Goal: Information Seeking & Learning: Learn about a topic

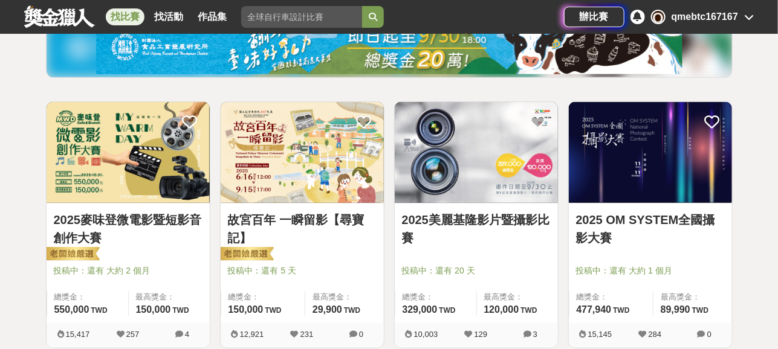
scroll to position [181, 0]
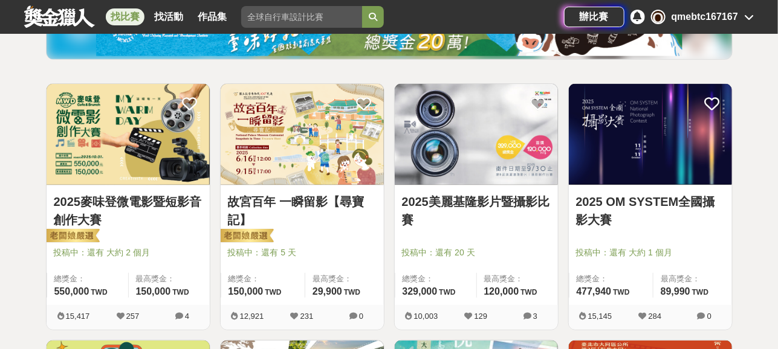
click at [312, 202] on link "故宮百年 一瞬留影【尋寶記】" at bounding box center [302, 211] width 149 height 36
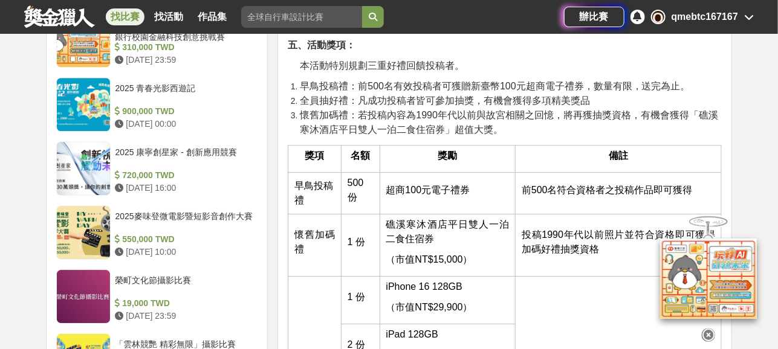
scroll to position [1330, 0]
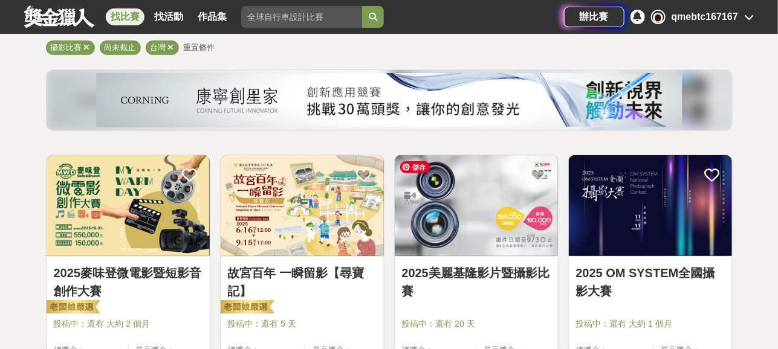
scroll to position [181, 0]
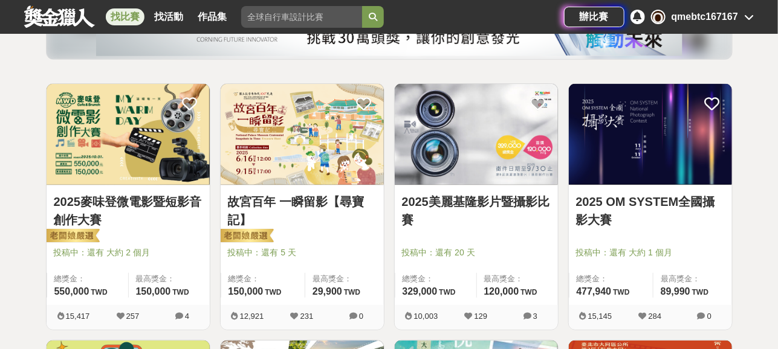
click at [606, 205] on link "2025 OM SYSTEM全國攝影大賽" at bounding box center [650, 211] width 149 height 36
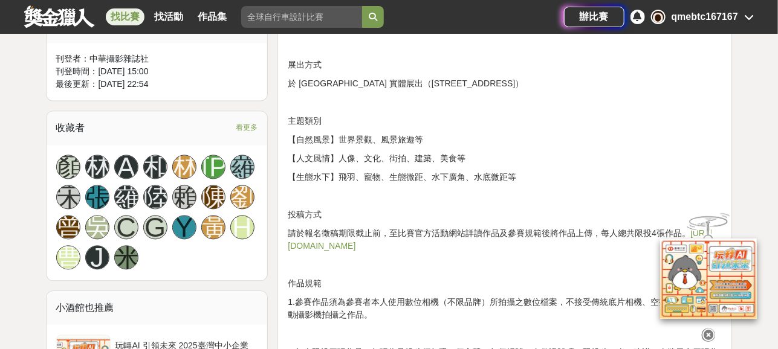
scroll to position [846, 0]
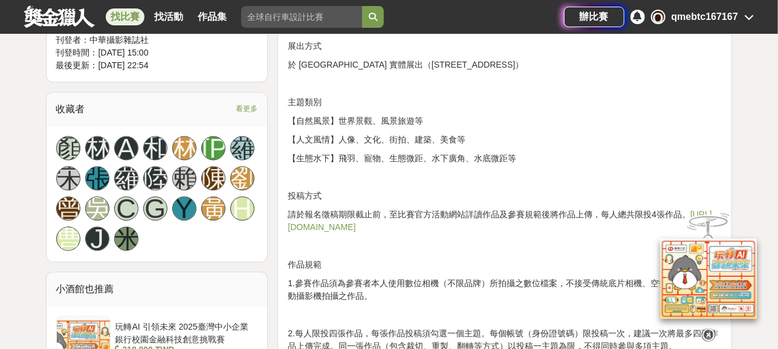
click at [317, 231] on link "https://omsystemtwonpc.yuanyu.tw" at bounding box center [500, 221] width 424 height 22
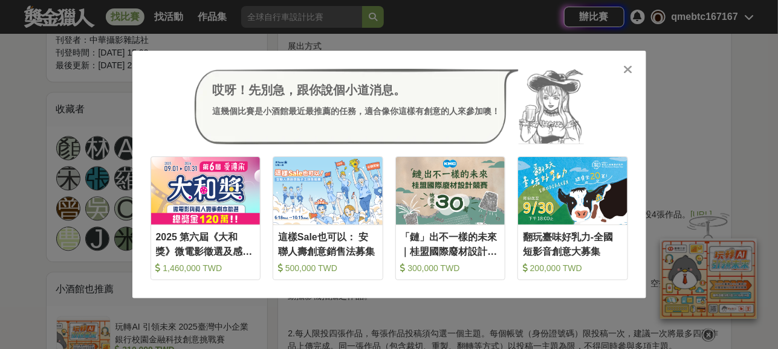
click at [37, 129] on div "哎呀！先別急，跟你說個小道消息。 這幾個比賽是小酒館最近最推薦的任務，適合像你這樣有創意的人來參加噢！ 收藏 2025 第六屆《大和獎》微電影徵選及感人實事分…" at bounding box center [389, 174] width 778 height 349
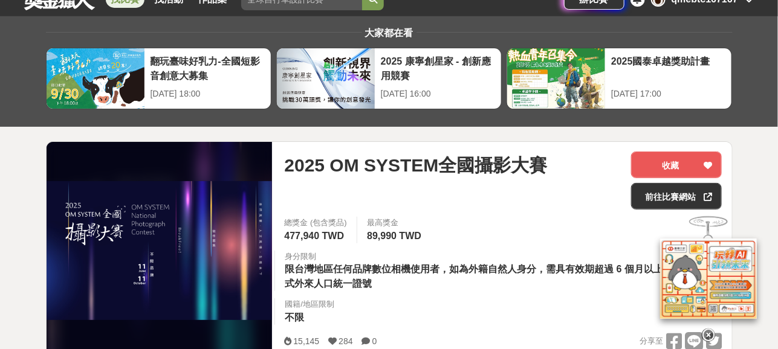
scroll to position [60, 0]
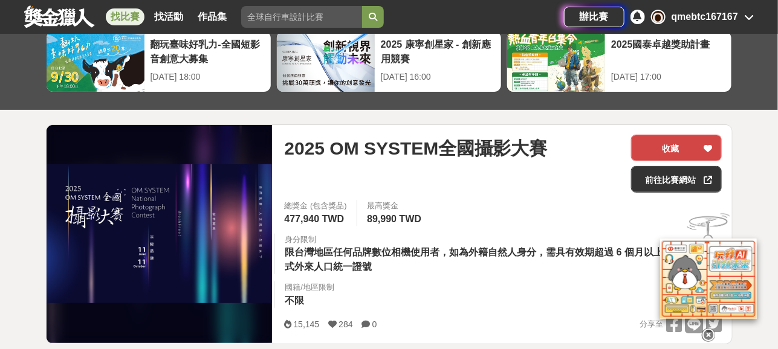
click at [669, 146] on button "收藏" at bounding box center [676, 148] width 91 height 27
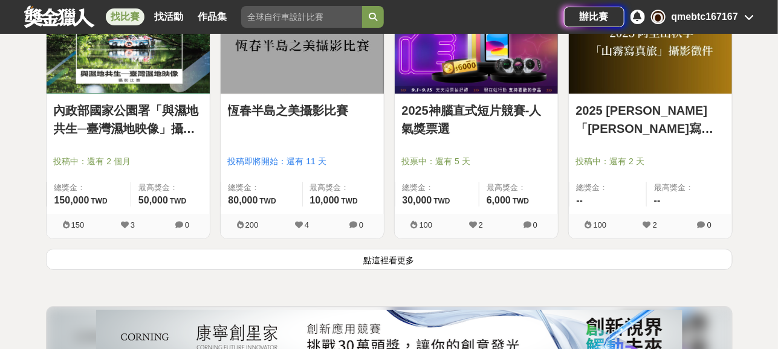
scroll to position [1572, 0]
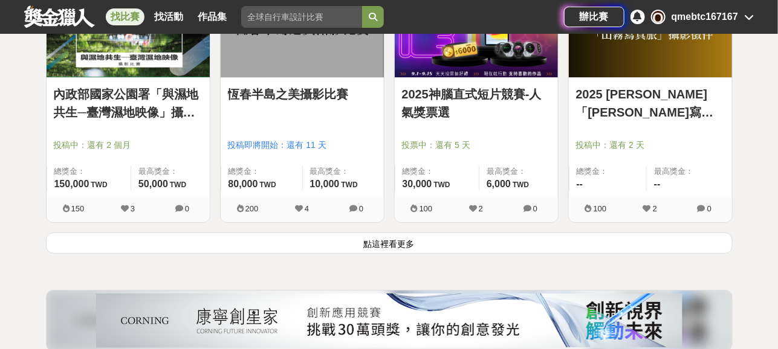
click at [409, 241] on button "點這裡看更多" at bounding box center [389, 243] width 687 height 21
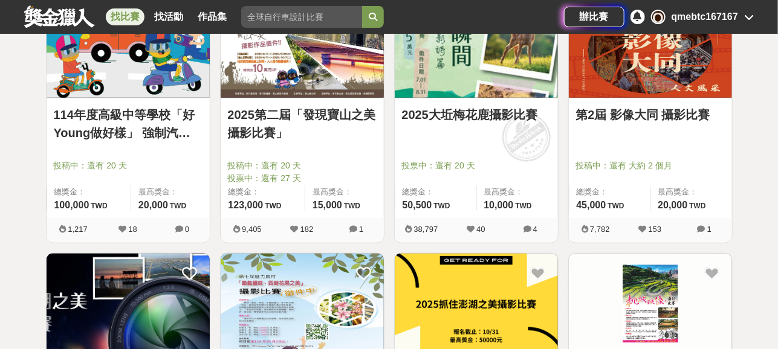
scroll to position [605, 0]
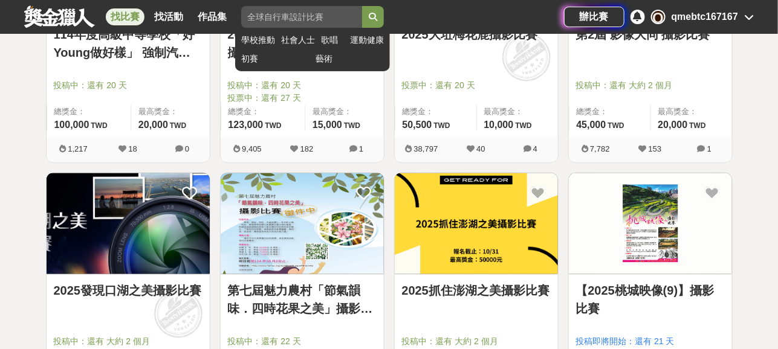
click at [288, 18] on input "search" at bounding box center [301, 17] width 121 height 22
click at [362, 6] on button "submit" at bounding box center [373, 17] width 22 height 22
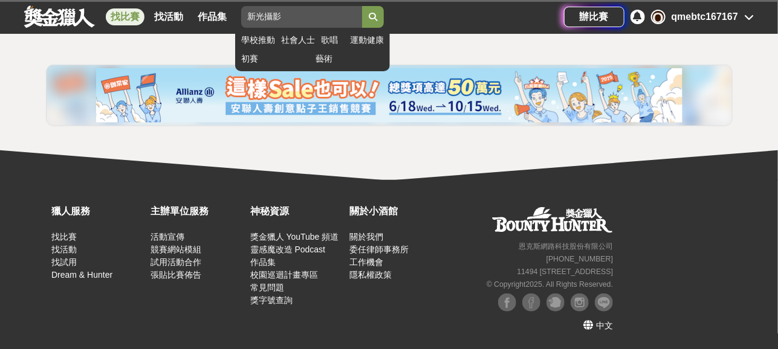
scroll to position [235, 0]
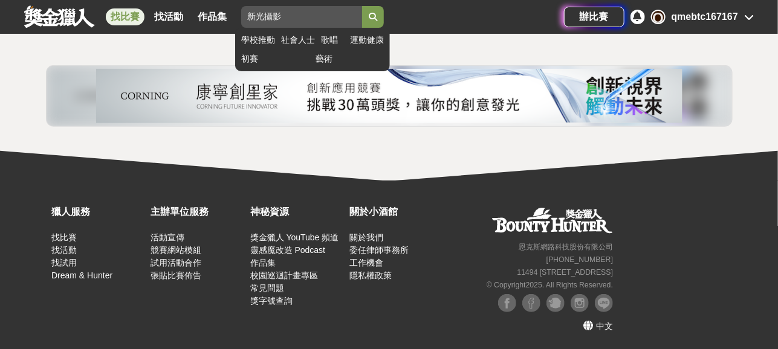
click at [384, 13] on button "submit" at bounding box center [373, 17] width 22 height 22
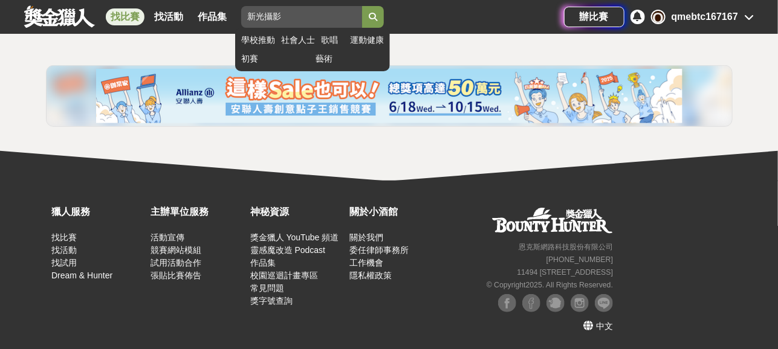
click at [384, 13] on button "submit" at bounding box center [373, 17] width 22 height 22
click at [377, 15] on icon "submit" at bounding box center [373, 17] width 8 height 8
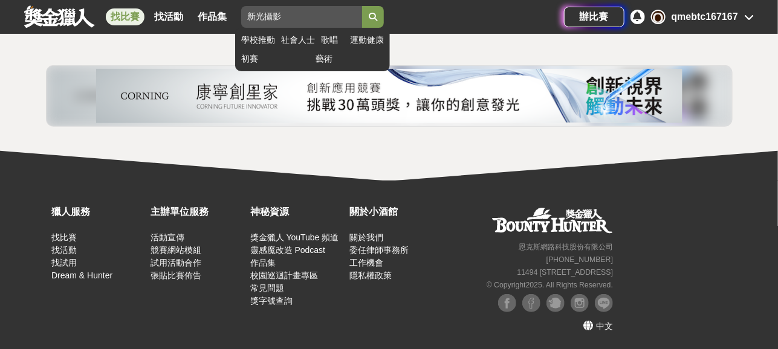
click at [377, 15] on icon "submit" at bounding box center [373, 17] width 8 height 8
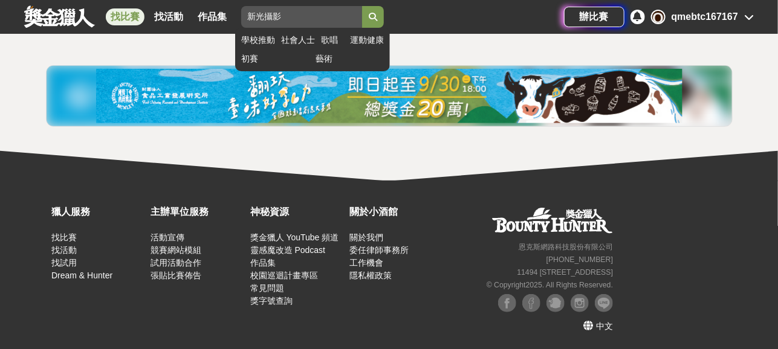
click at [377, 15] on icon "submit" at bounding box center [373, 17] width 8 height 8
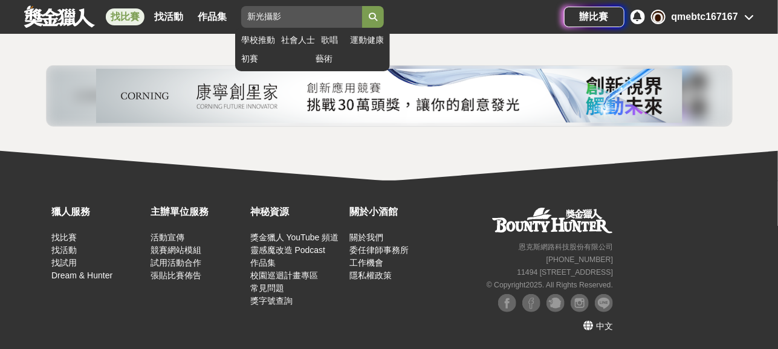
click at [377, 15] on icon "submit" at bounding box center [373, 17] width 8 height 8
click at [322, 22] on input "新光攝影" at bounding box center [301, 17] width 121 height 22
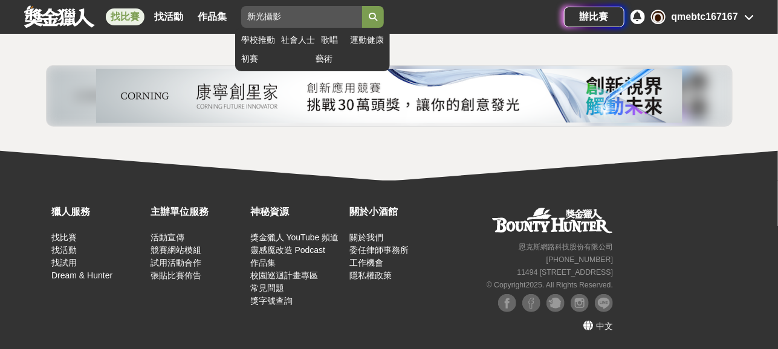
click at [383, 18] on button "submit" at bounding box center [373, 17] width 22 height 22
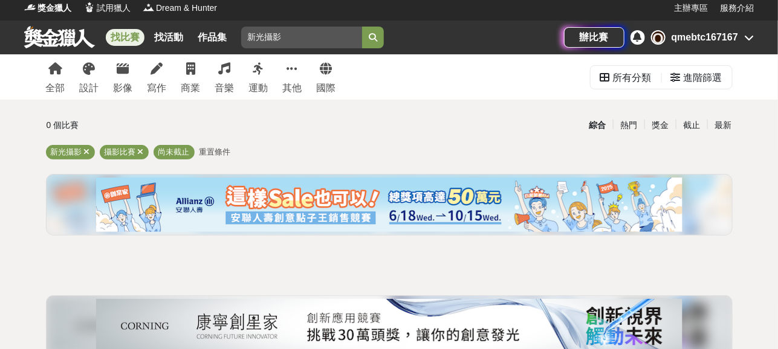
scroll to position [0, 0]
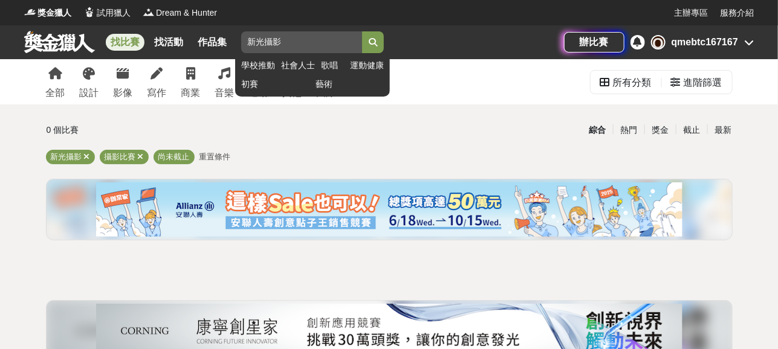
click at [296, 40] on input "新光攝影" at bounding box center [301, 42] width 121 height 22
type input "新光攝影比賽"
click at [362, 31] on button "submit" at bounding box center [373, 42] width 22 height 22
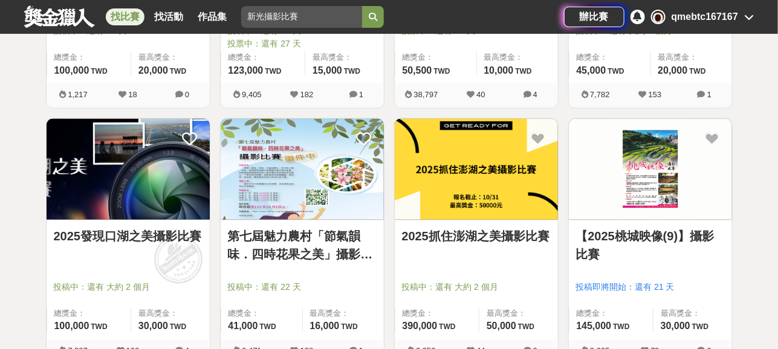
scroll to position [719, 0]
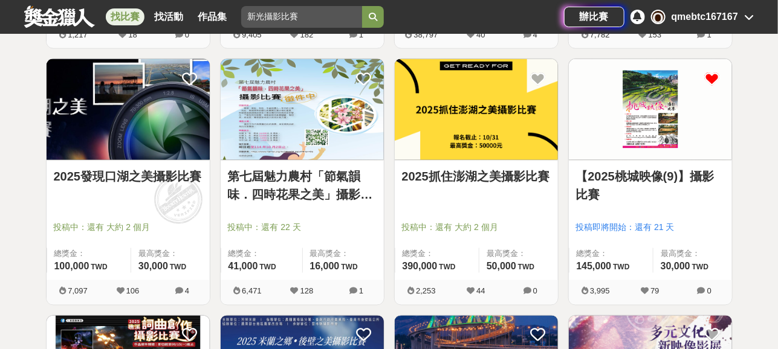
click at [714, 77] on icon at bounding box center [712, 78] width 15 height 15
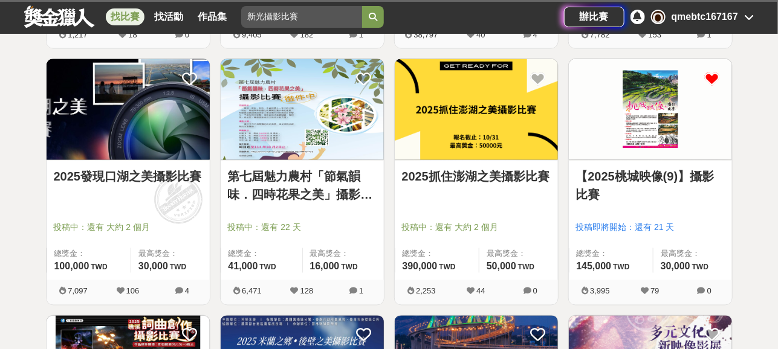
click at [714, 79] on icon at bounding box center [712, 78] width 15 height 15
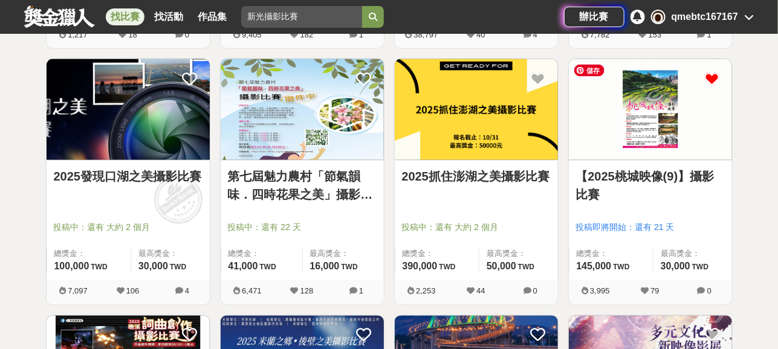
click at [714, 76] on icon at bounding box center [712, 78] width 15 height 15
click at [675, 172] on link "【2025桃城映像(9)】攝影比賽" at bounding box center [650, 186] width 149 height 36
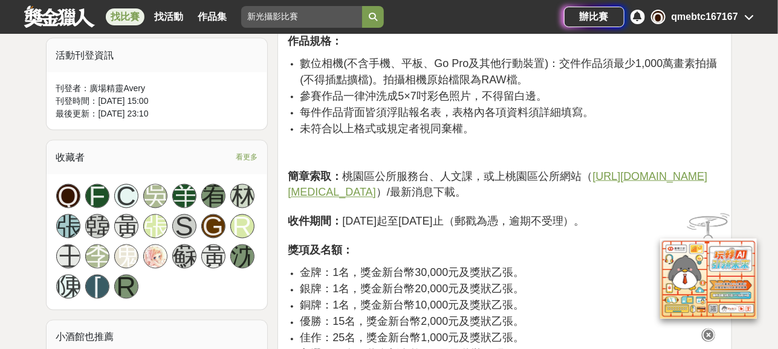
scroll to position [726, 0]
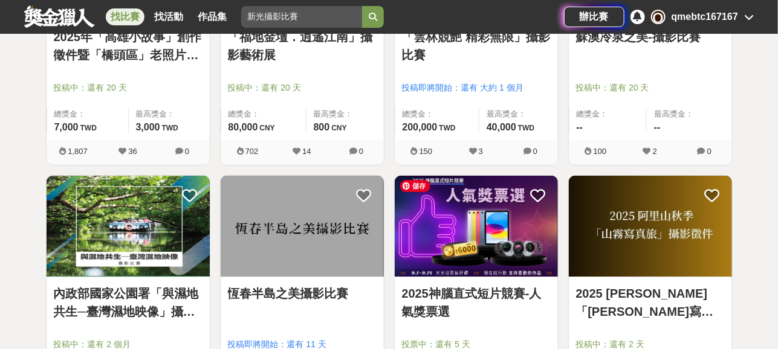
scroll to position [1626, 0]
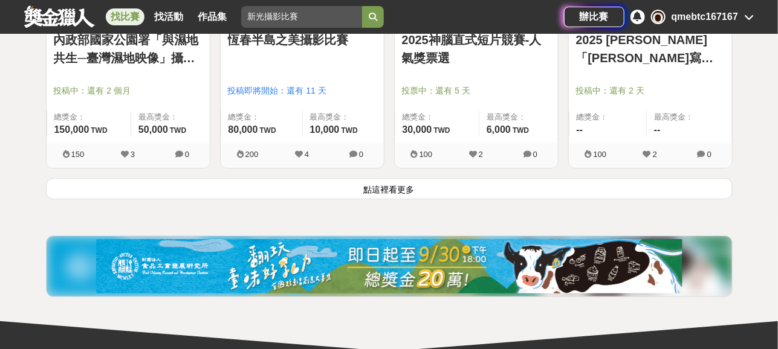
click at [456, 193] on button "點這裡看更多" at bounding box center [389, 188] width 687 height 21
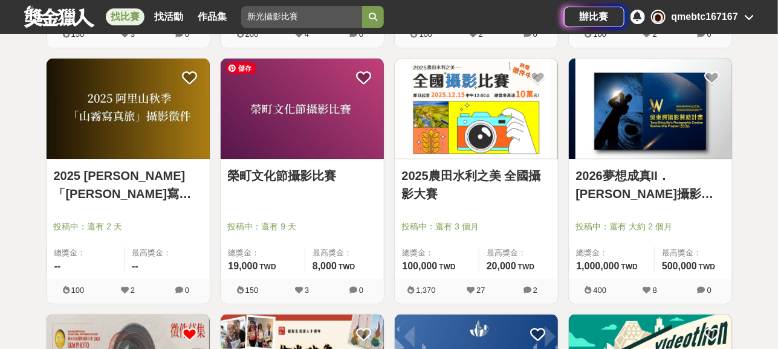
scroll to position [1747, 0]
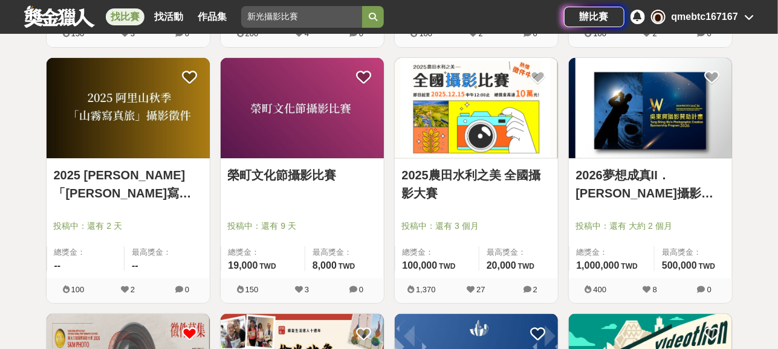
click at [477, 172] on link "2025農田水利之美 全國攝影大賽" at bounding box center [476, 184] width 149 height 36
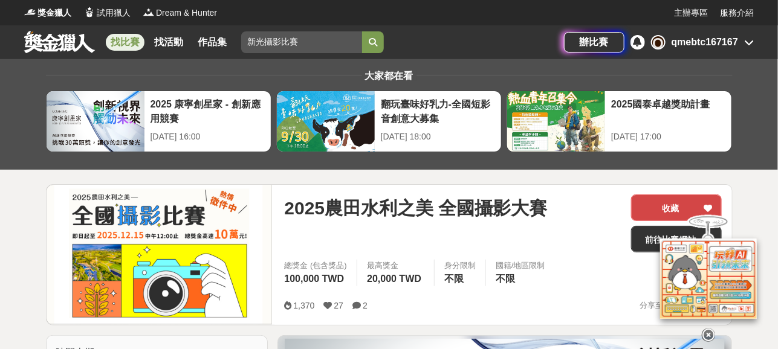
click at [669, 198] on button "收藏" at bounding box center [676, 208] width 91 height 27
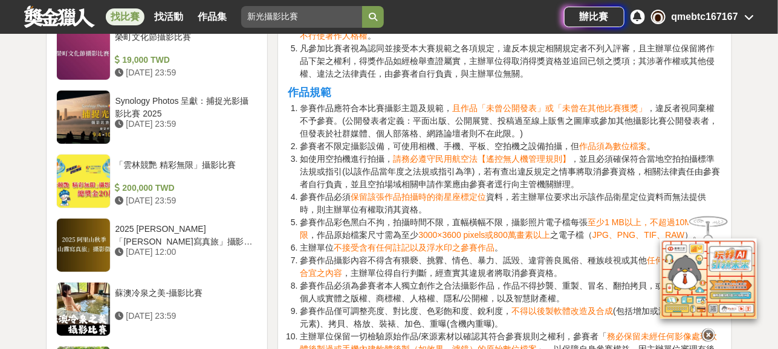
scroll to position [1511, 0]
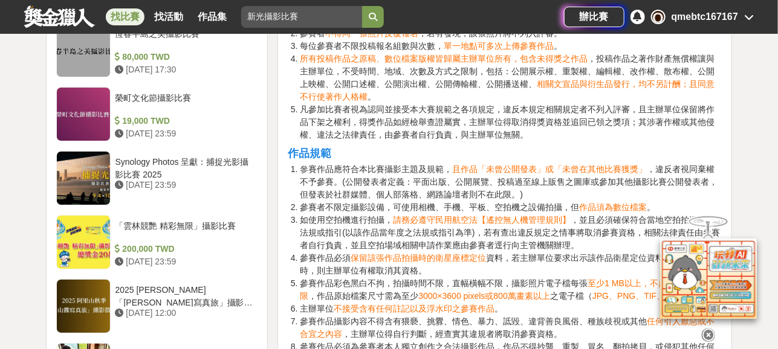
click at [706, 336] on icon at bounding box center [708, 335] width 13 height 13
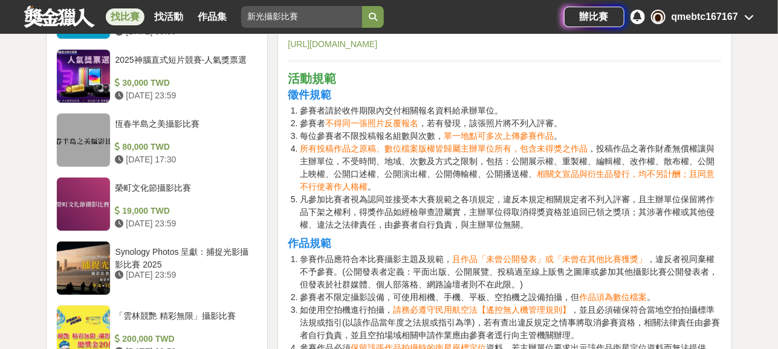
scroll to position [1390, 0]
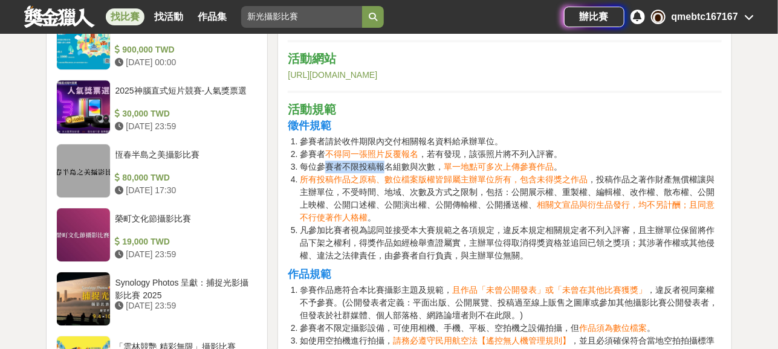
drag, startPoint x: 328, startPoint y: 161, endPoint x: 385, endPoint y: 161, distance: 57.4
click at [385, 161] on li "每位參賽者不限投稿報名組數與次數， 單一地點可多次上傳參賽作品 。" at bounding box center [511, 167] width 422 height 13
click at [392, 162] on li "每位參賽者不限投稿報名組數與次數， 單一地點可多次上傳參賽作品 。" at bounding box center [511, 167] width 422 height 13
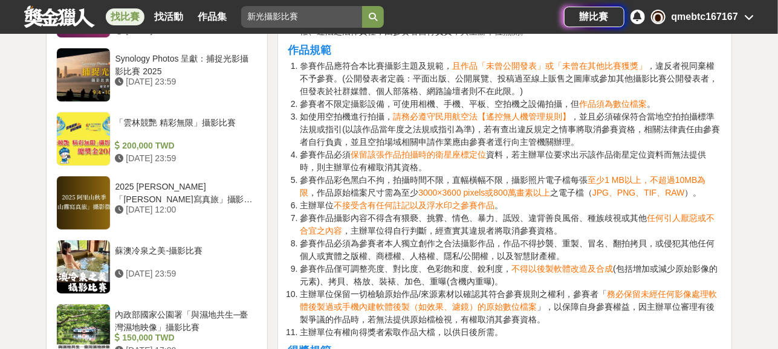
scroll to position [1632, 0]
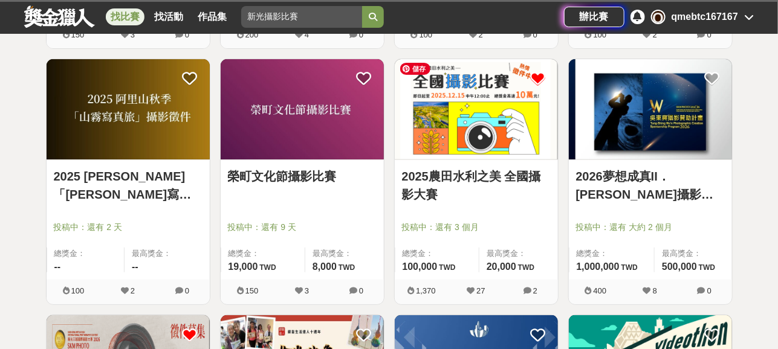
scroll to position [1747, 0]
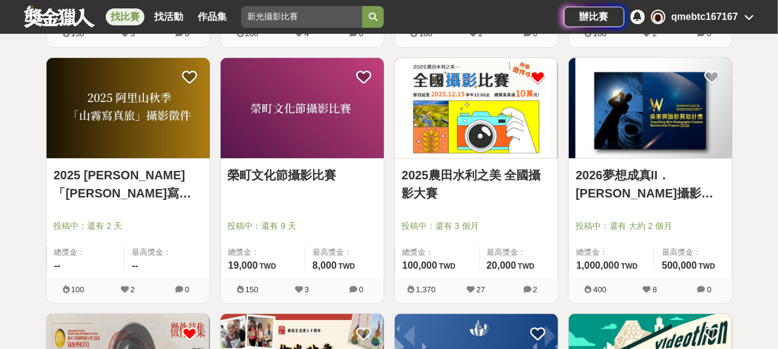
click at [317, 172] on link "榮町文化節攝影比賽" at bounding box center [302, 175] width 149 height 18
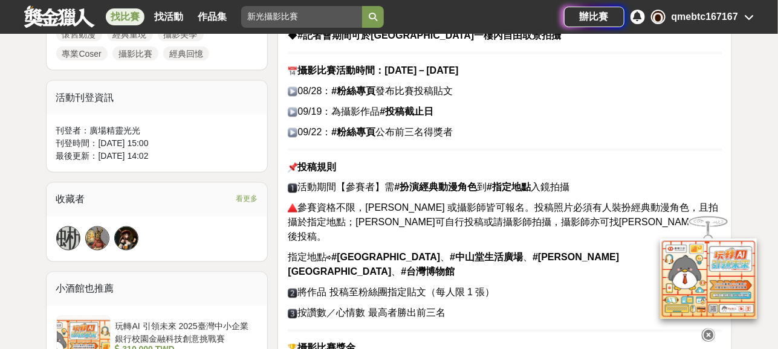
scroll to position [726, 0]
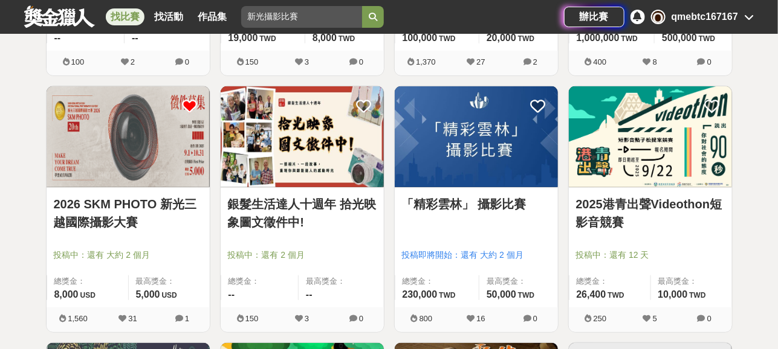
scroll to position [1989, 0]
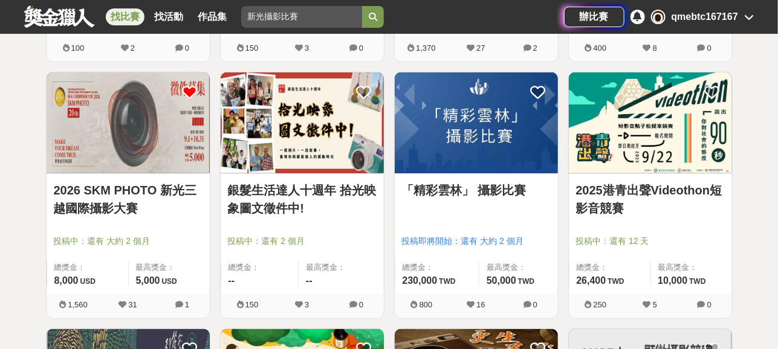
click at [129, 194] on link "2026 SKM PHOTO 新光三越國際攝影大賽" at bounding box center [128, 199] width 149 height 36
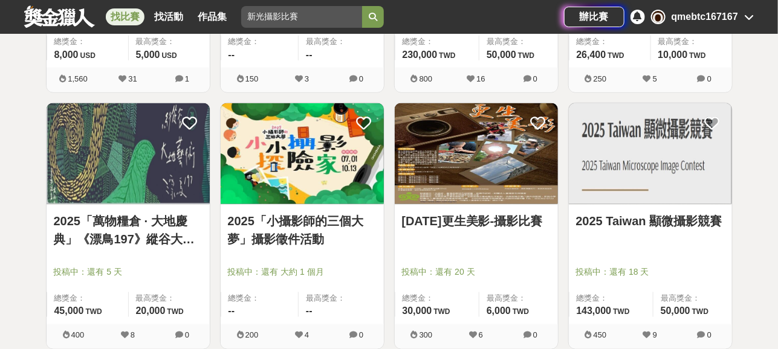
scroll to position [2231, 0]
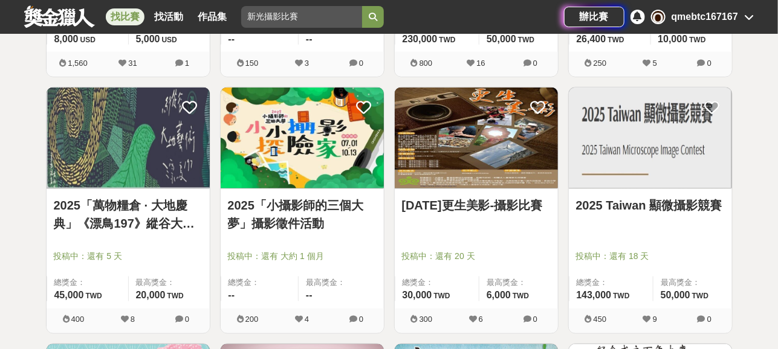
click at [281, 217] on link "2025「小攝影師的三個大夢」攝影徵件活動" at bounding box center [302, 214] width 149 height 36
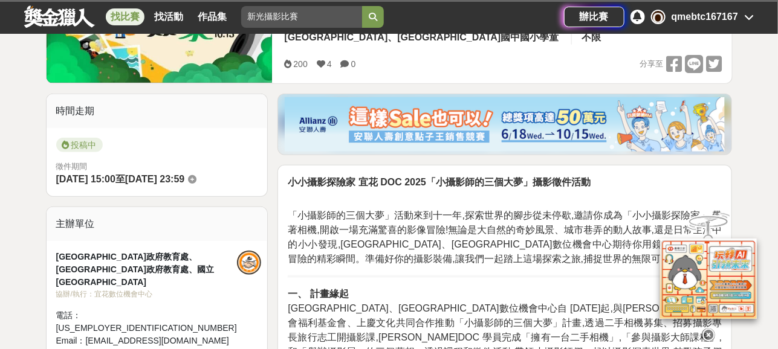
scroll to position [181, 0]
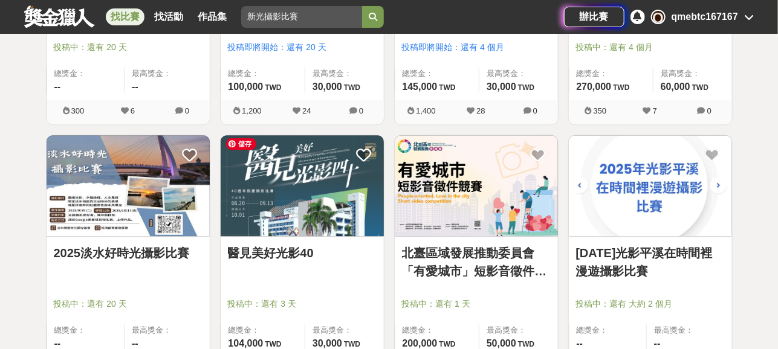
scroll to position [2715, 0]
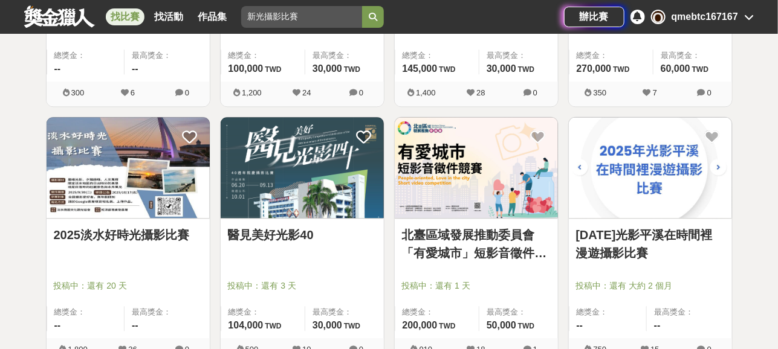
click at [160, 232] on link "2025淡水好時光攝影比賽" at bounding box center [128, 235] width 149 height 18
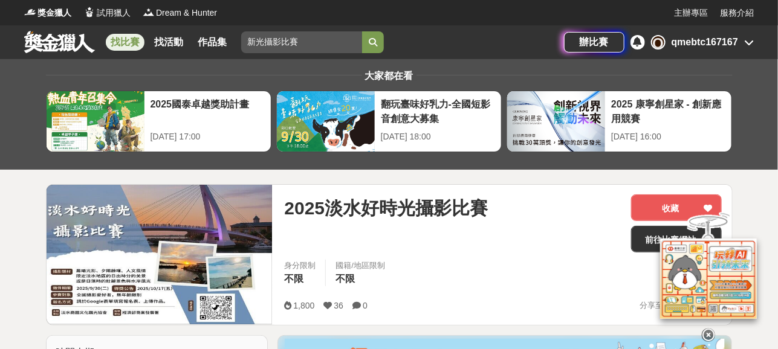
scroll to position [60, 0]
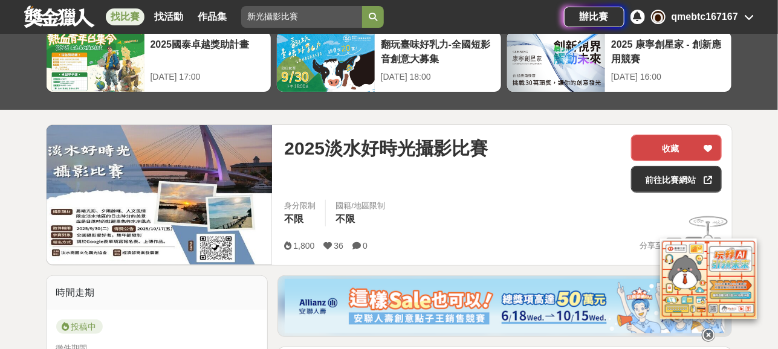
click at [707, 148] on icon at bounding box center [708, 148] width 8 height 8
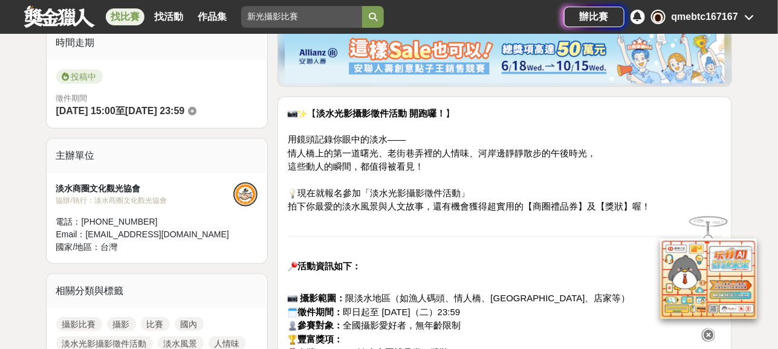
scroll to position [302, 0]
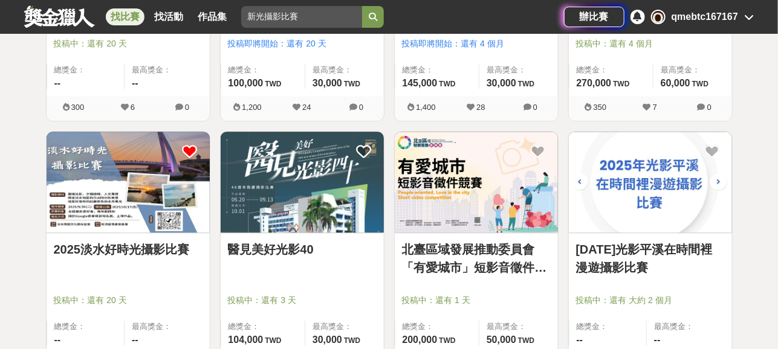
scroll to position [2715, 0]
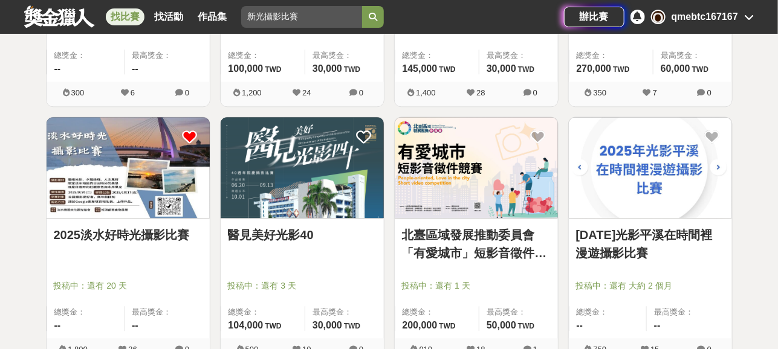
click at [159, 236] on link "2025淡水好時光攝影比賽" at bounding box center [128, 235] width 149 height 18
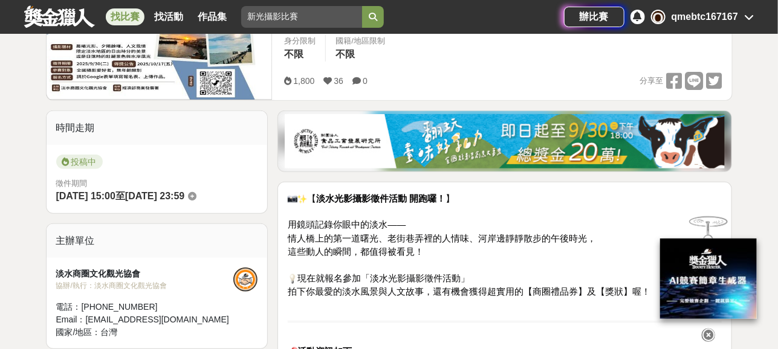
scroll to position [242, 0]
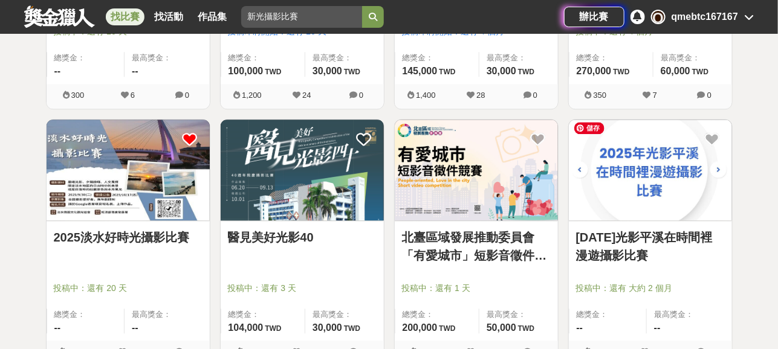
scroll to position [2715, 0]
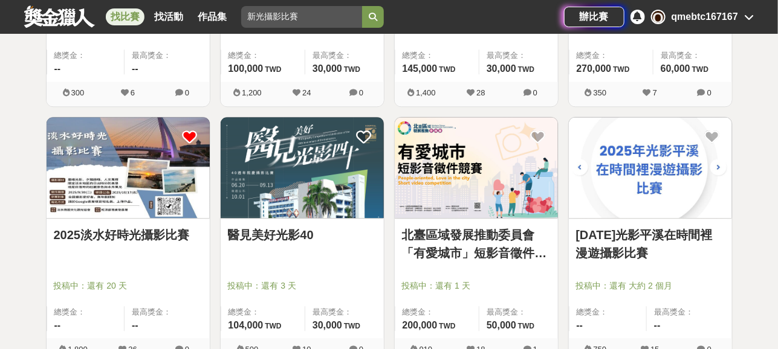
click at [687, 239] on link "2025年光影平溪在時間裡漫遊攝影比賽" at bounding box center [650, 244] width 149 height 36
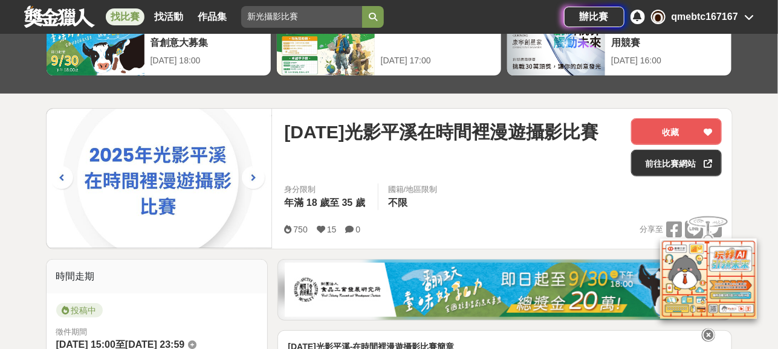
scroll to position [60, 0]
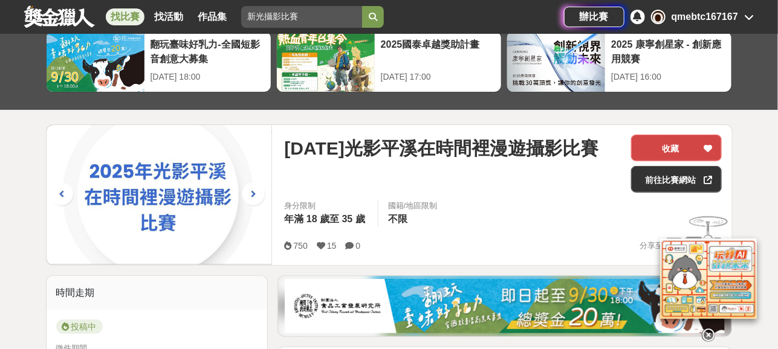
click at [721, 137] on button "收藏" at bounding box center [676, 148] width 91 height 27
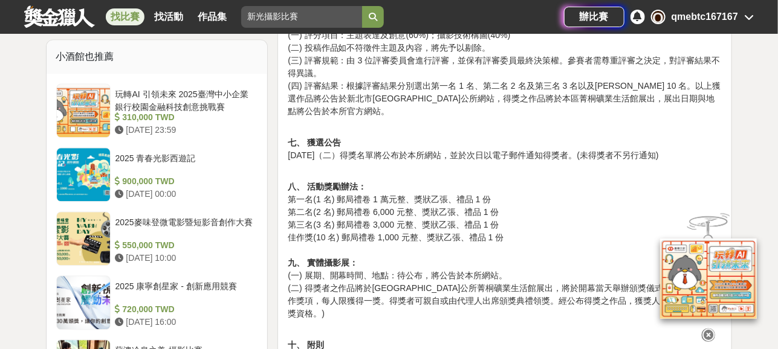
scroll to position [826, 0]
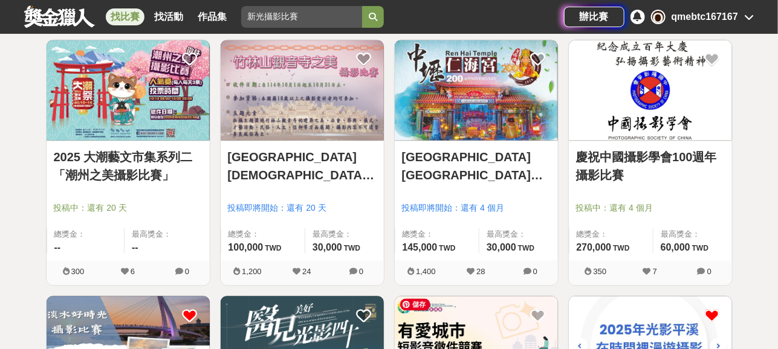
scroll to position [2533, 0]
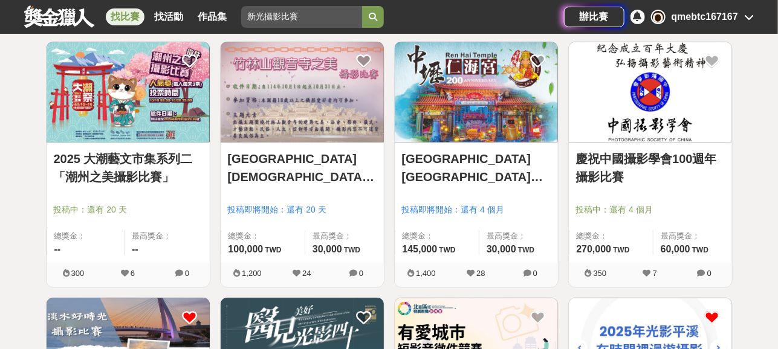
click at [641, 160] on link "慶祝中國攝影學會100週年攝影比賽" at bounding box center [650, 169] width 149 height 36
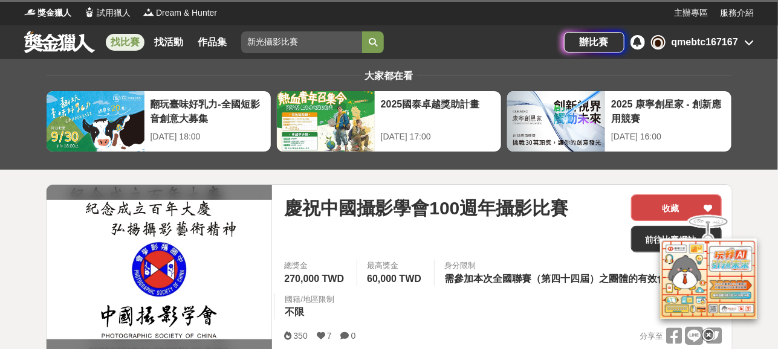
click at [674, 204] on button "收藏" at bounding box center [676, 208] width 91 height 27
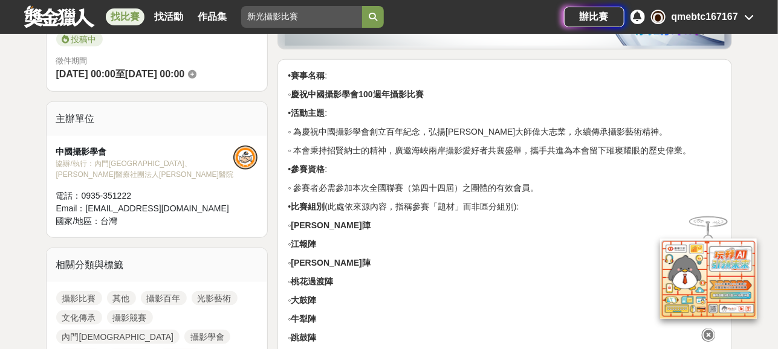
scroll to position [363, 0]
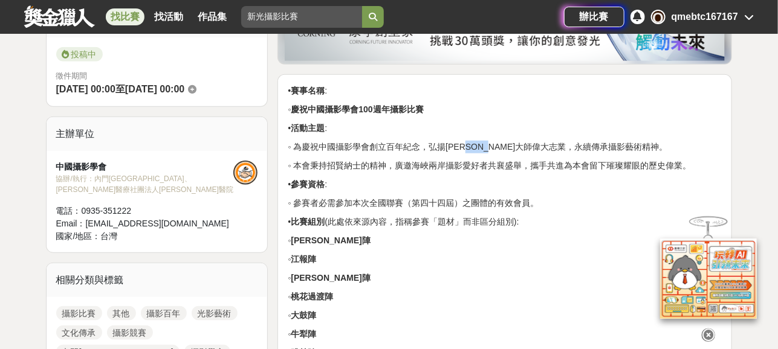
drag, startPoint x: 458, startPoint y: 148, endPoint x: 495, endPoint y: 146, distance: 36.9
click at [495, 146] on p "◦ 為慶祝中國攝影學會創立百年紀念，弘揚郎靜山大師偉大志業，永續傳承攝影藝術精神。" at bounding box center [505, 147] width 434 height 13
click at [402, 161] on p "◦ 本會秉持招賢納士的精神，廣邀海峽兩岸攝影愛好者共襄盛舉，攜手共進為本會留下璀璨耀眼的歷史偉業。" at bounding box center [505, 166] width 434 height 13
drag, startPoint x: 501, startPoint y: 141, endPoint x: 523, endPoint y: 143, distance: 21.8
click at [522, 143] on p "◦ 為慶祝中國攝影學會創立百年紀念，弘揚郎靜山大師偉大志業，永續傳承攝影藝術精神。" at bounding box center [505, 147] width 434 height 13
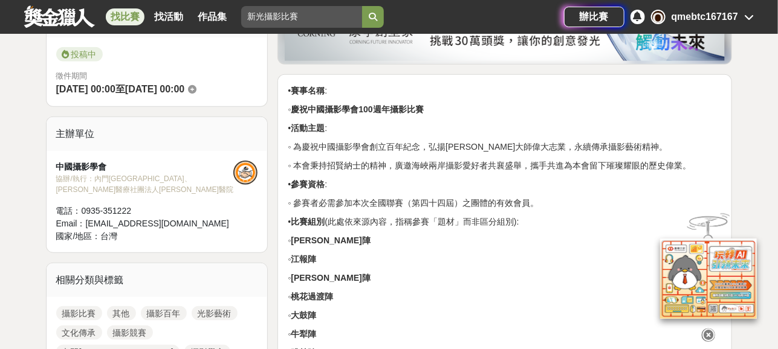
click at [525, 144] on p "◦ 為慶祝中國攝影學會創立百年紀念，弘揚郎靜山大師偉大志業，永續傳承攝影藝術精神。" at bounding box center [505, 147] width 434 height 13
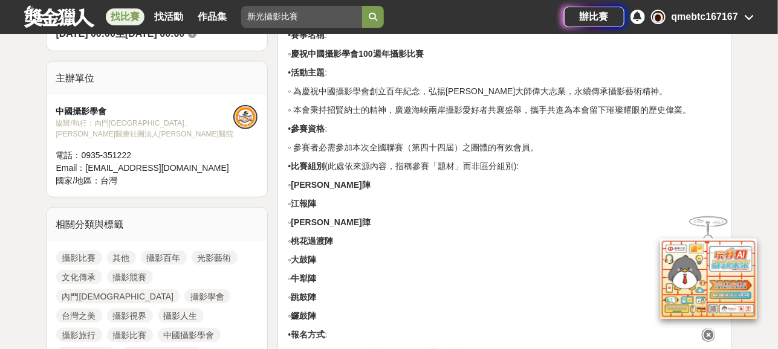
scroll to position [423, 0]
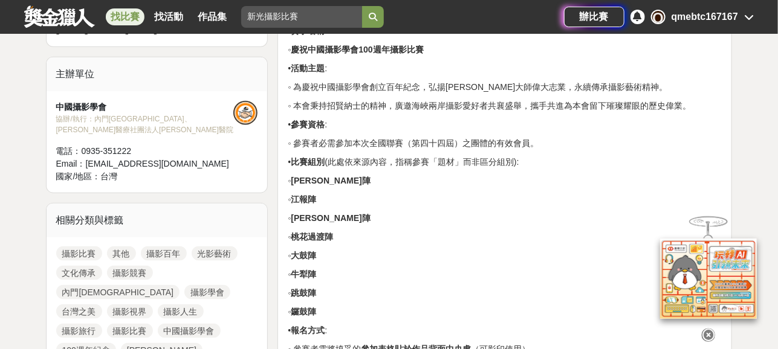
click at [713, 335] on icon at bounding box center [708, 335] width 13 height 13
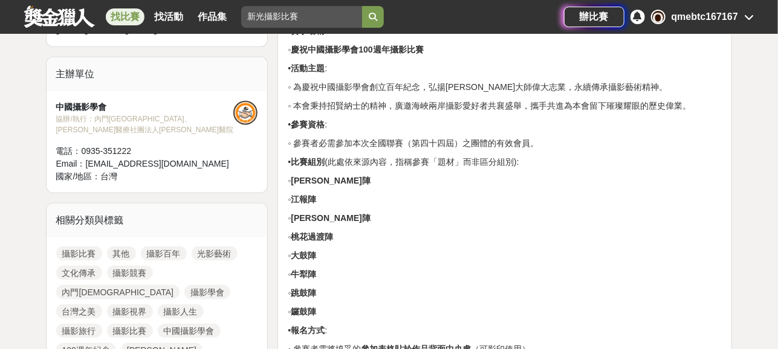
drag, startPoint x: 363, startPoint y: 140, endPoint x: 422, endPoint y: 140, distance: 59.3
click at [421, 140] on p "◦ 參賽者必需參加本次全國聯賽（第四十四屆）之團體的有效會員。" at bounding box center [505, 143] width 434 height 13
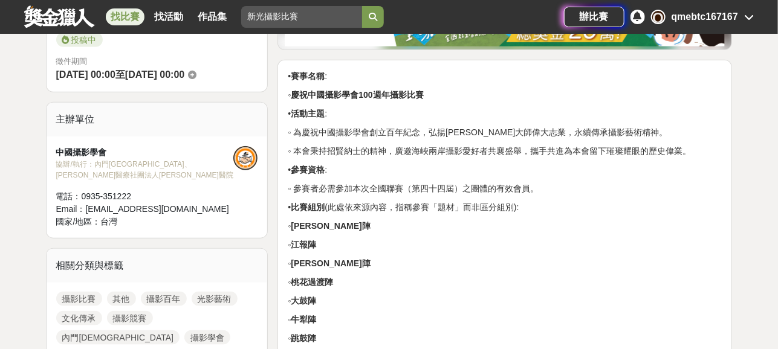
scroll to position [363, 0]
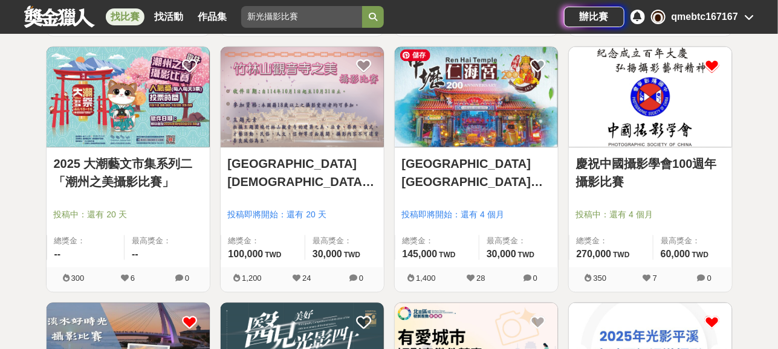
scroll to position [2533, 0]
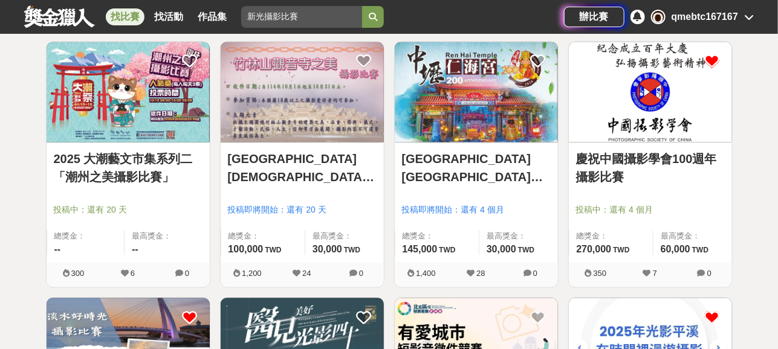
click at [606, 157] on link "慶祝中國攝影學會100週年攝影比賽" at bounding box center [650, 169] width 149 height 36
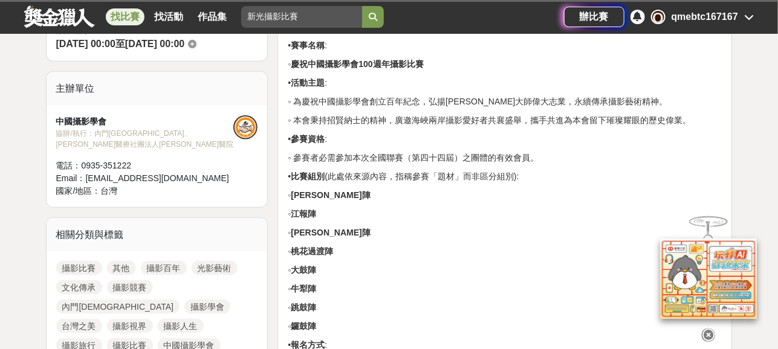
scroll to position [423, 0]
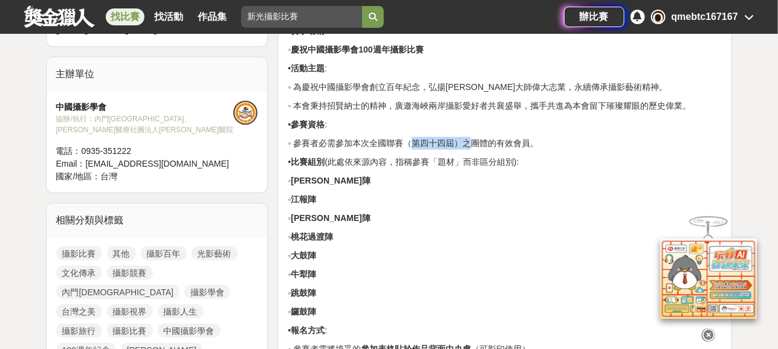
drag, startPoint x: 390, startPoint y: 140, endPoint x: 454, endPoint y: 138, distance: 64.1
click at [453, 138] on p "◦ 參賽者必需參加本次全國聯賽（第四十四屆）之團體的有效會員。" at bounding box center [505, 143] width 434 height 13
click at [474, 146] on p "◦ 參賽者必需參加本次全國聯賽（第四十四屆）之團體的有效會員。" at bounding box center [505, 143] width 434 height 13
drag, startPoint x: 385, startPoint y: 140, endPoint x: 456, endPoint y: 140, distance: 71.3
click at [443, 140] on p "◦ 參賽者必需參加本次全國聯賽（第四十四屆）之團體的有效會員。" at bounding box center [505, 143] width 434 height 13
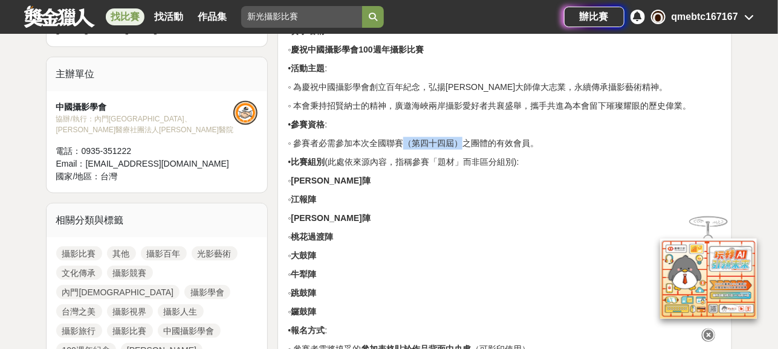
drag, startPoint x: 456, startPoint y: 140, endPoint x: 468, endPoint y: 140, distance: 11.5
click at [459, 140] on p "◦ 參賽者必需參加本次全國聯賽（第四十四屆）之團體的有效會員。" at bounding box center [505, 143] width 434 height 13
click at [481, 143] on p "◦ 參賽者必需參加本次全國聯賽（第四十四屆）之團體的有效會員。" at bounding box center [505, 143] width 434 height 13
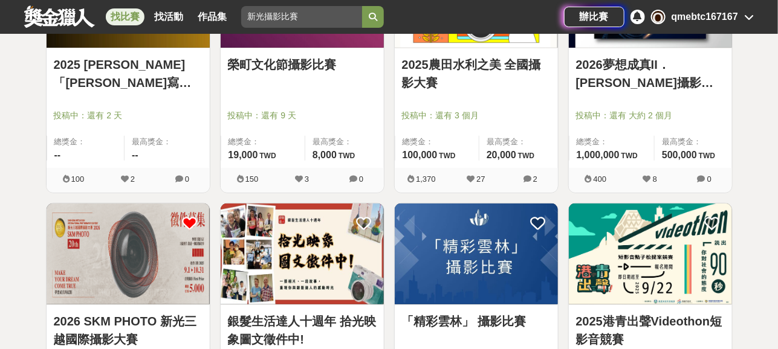
scroll to position [1747, 0]
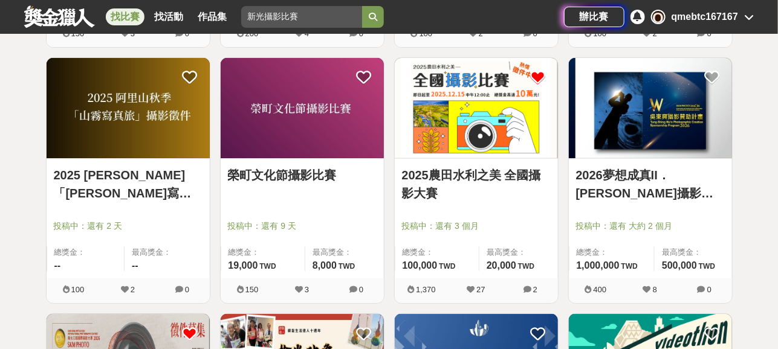
click at [692, 174] on link "2026夢想成真II．吳東興攝影贊助計畫" at bounding box center [650, 184] width 149 height 36
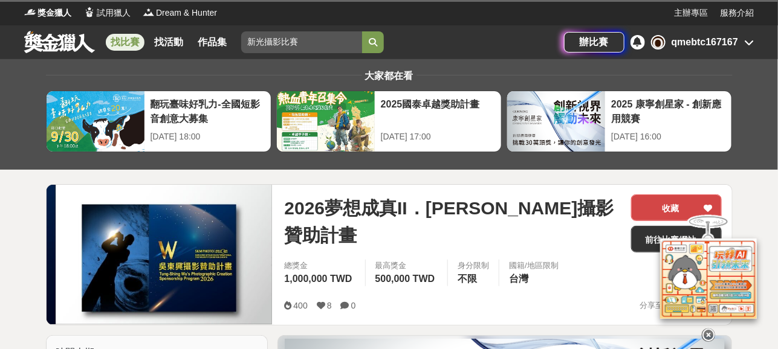
click at [649, 203] on button "收藏" at bounding box center [676, 208] width 91 height 27
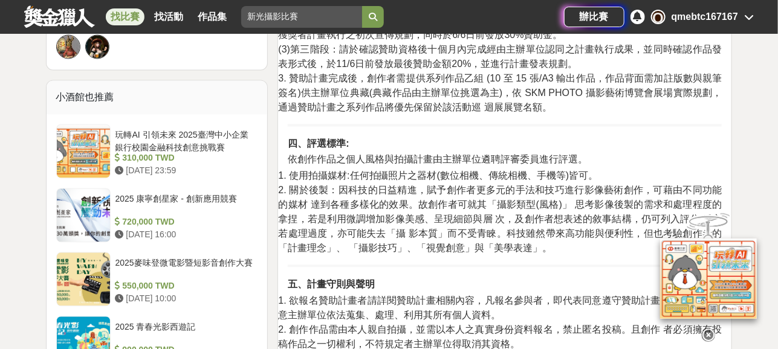
scroll to position [906, 0]
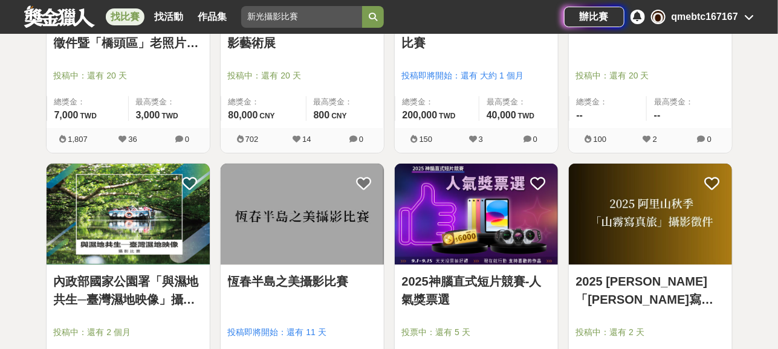
scroll to position [1446, 0]
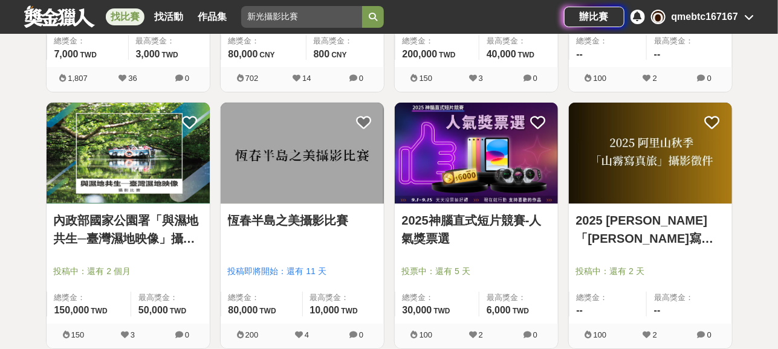
click at [111, 240] on link "內政部國家公園署「與濕地共生─臺灣濕地映像」攝影比賽" at bounding box center [128, 230] width 149 height 36
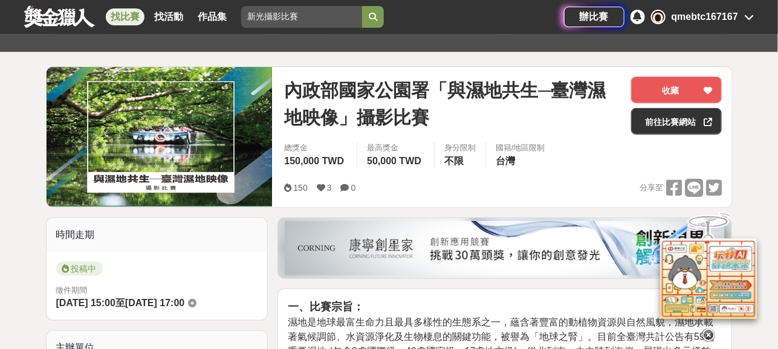
scroll to position [121, 0]
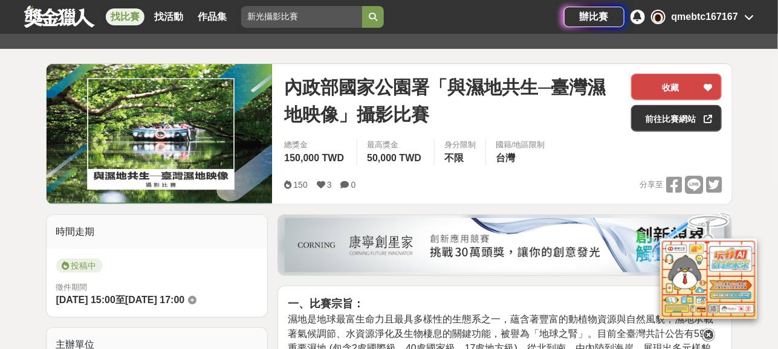
click at [700, 85] on button "收藏" at bounding box center [676, 87] width 91 height 27
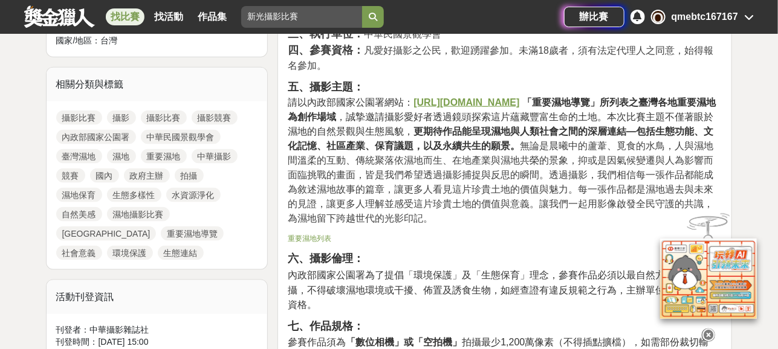
scroll to position [544, 0]
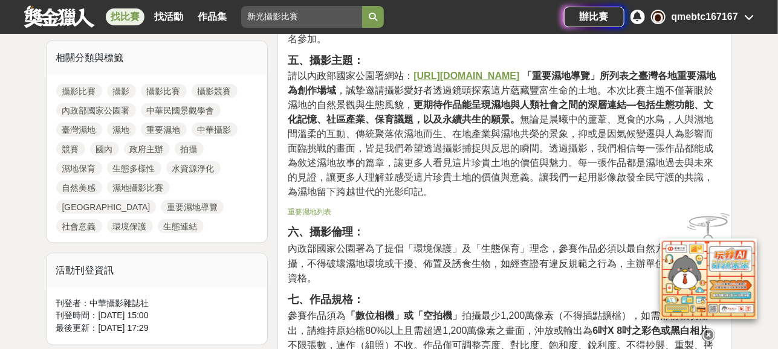
click at [710, 329] on icon at bounding box center [708, 335] width 13 height 13
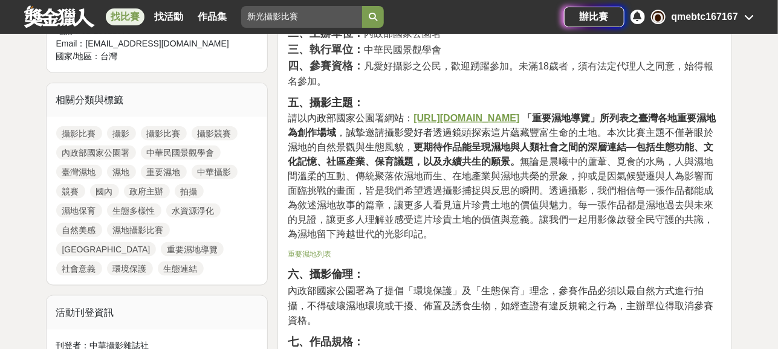
scroll to position [484, 0]
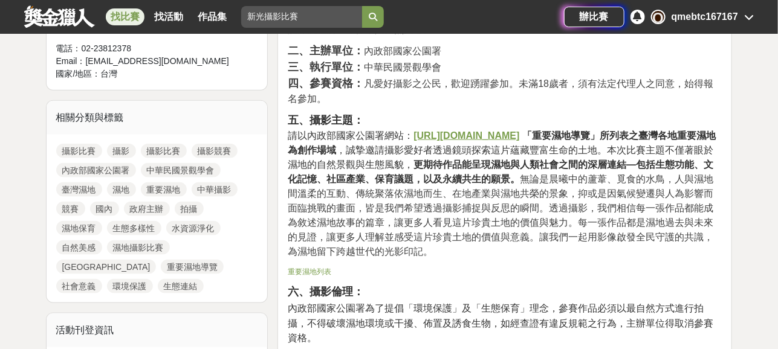
click at [473, 135] on u "https://www.nps.gov.tw/ch/wetland/wetguide" at bounding box center [467, 136] width 106 height 10
click at [431, 200] on span "無論是晨曦中的蘆葦、覓食的水鳥，人與濕地間溫柔的互動、傳統聚落依濕地而生、在地產業與濕地共榮的景象，抑或是因氣候變遷與人為影響而面臨挑戰的畫面，皆是我們希望透…" at bounding box center [501, 215] width 426 height 83
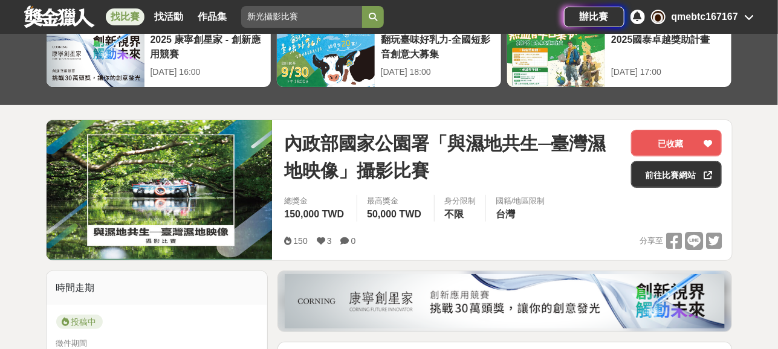
scroll to position [60, 0]
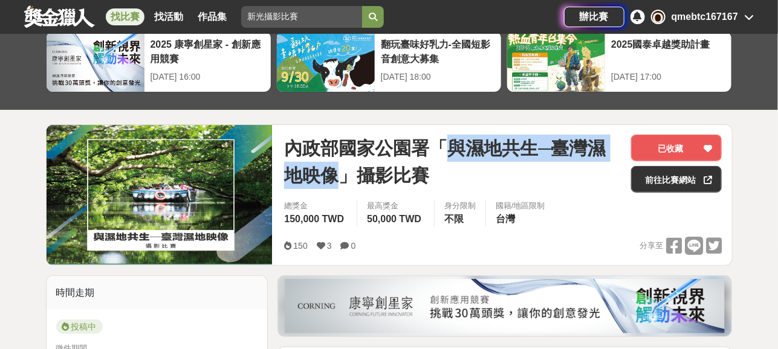
drag, startPoint x: 450, startPoint y: 149, endPoint x: 345, endPoint y: 170, distance: 107.2
click at [345, 170] on span "內政部國家公園署「與濕地共生─臺灣濕地映像」攝影比賽" at bounding box center [452, 162] width 337 height 54
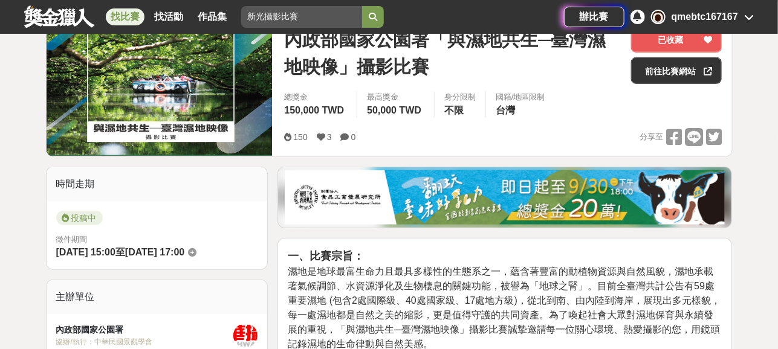
scroll to position [181, 0]
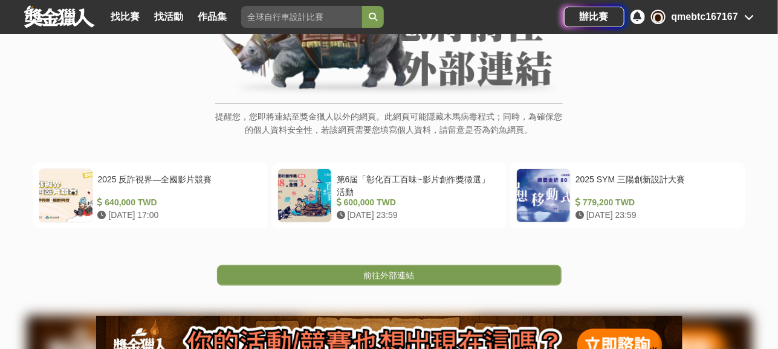
scroll to position [181, 0]
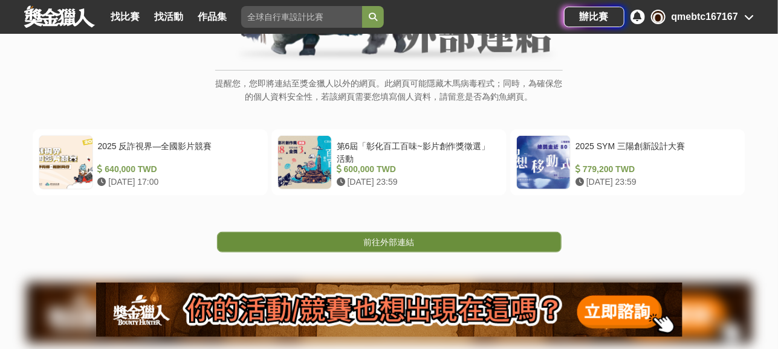
click at [326, 237] on link "前往外部連結" at bounding box center [389, 242] width 345 height 21
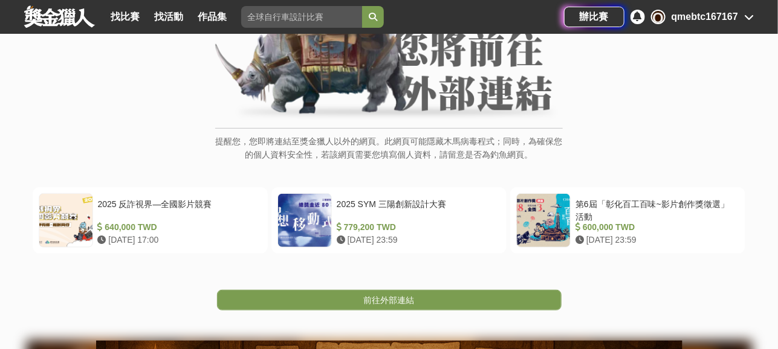
scroll to position [181, 0]
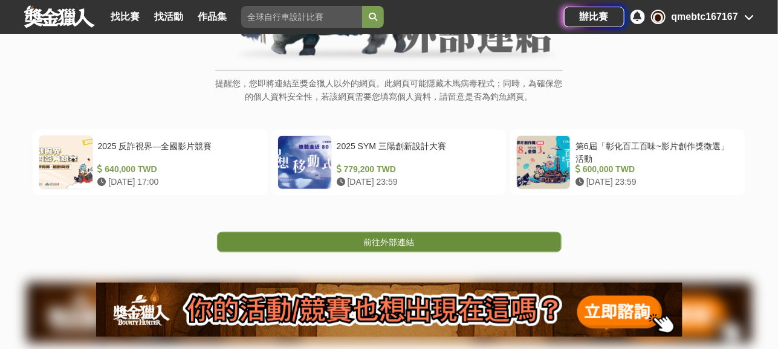
click at [382, 238] on span "前往外部連結" at bounding box center [389, 243] width 51 height 10
